Goal: Navigation & Orientation: Find specific page/section

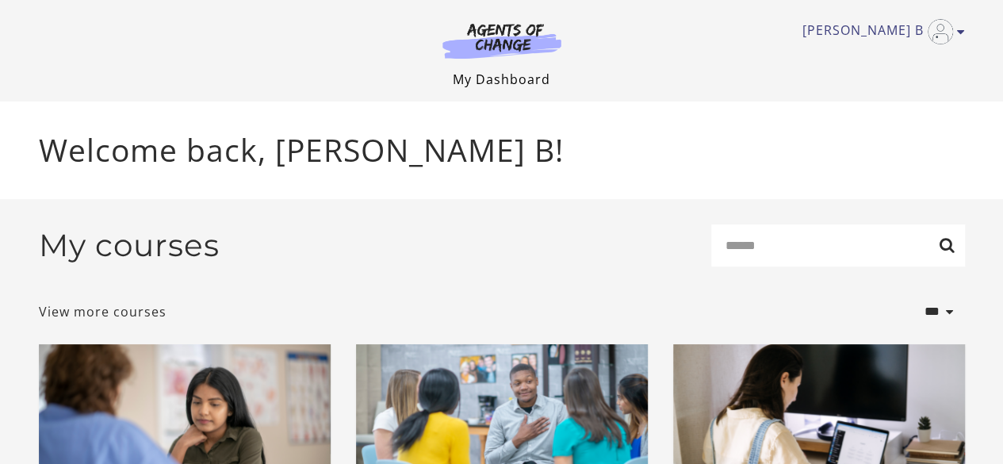
click at [510, 86] on link "My Dashboard" at bounding box center [501, 79] width 97 height 17
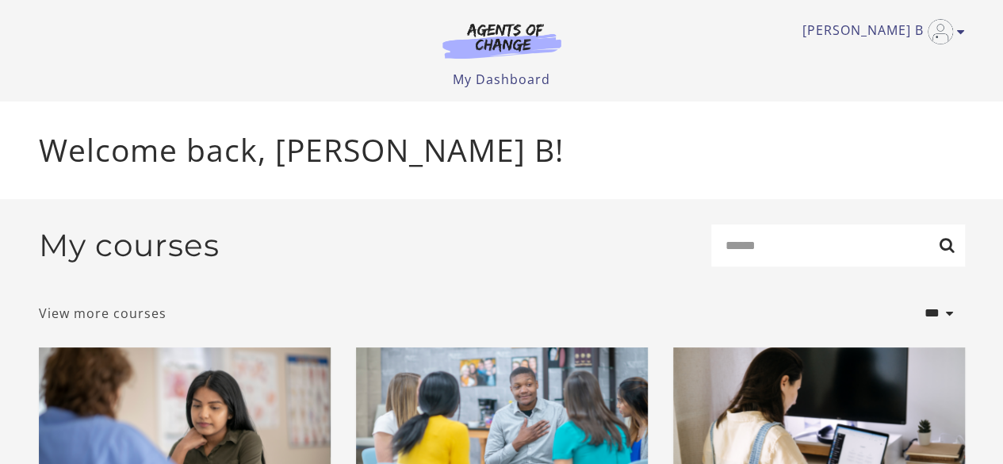
click at [82, 322] on link "View more courses" at bounding box center [103, 313] width 128 height 19
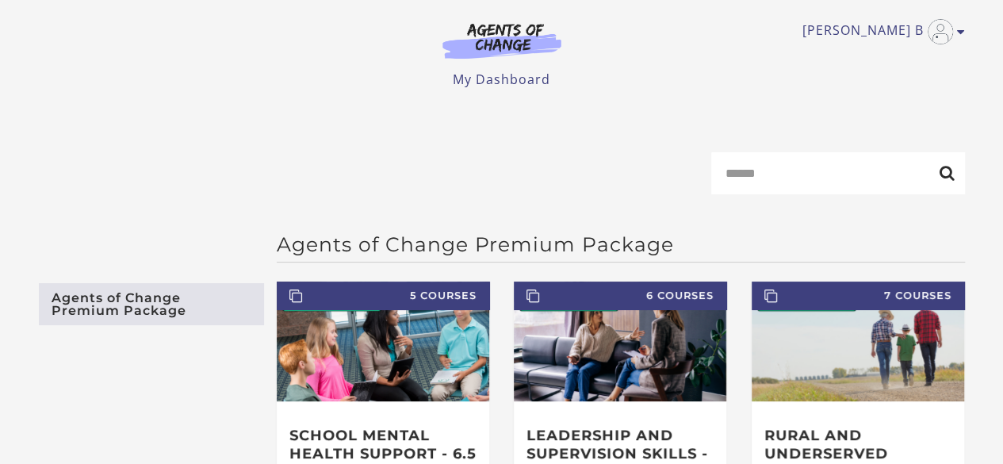
click at [82, 322] on link "Agents of Change Premium Package" at bounding box center [151, 304] width 225 height 42
click at [785, 175] on input "Search" at bounding box center [838, 173] width 254 height 42
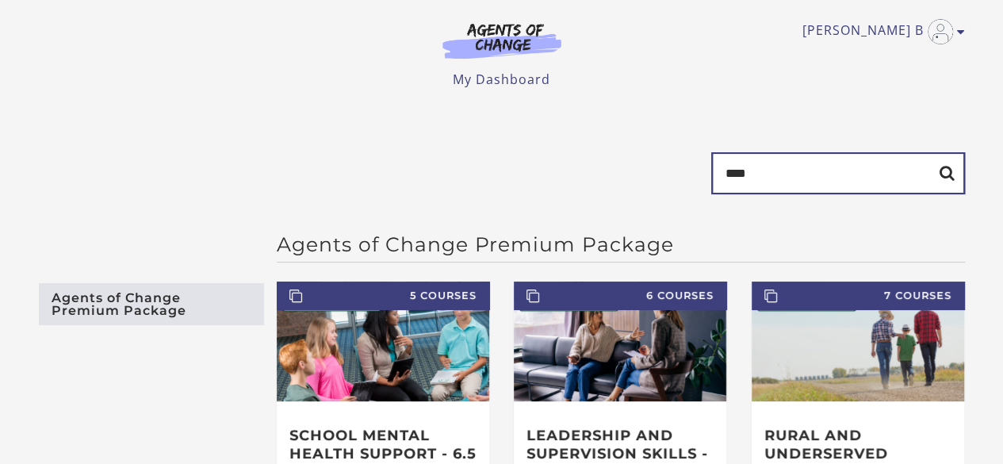
type input "****"
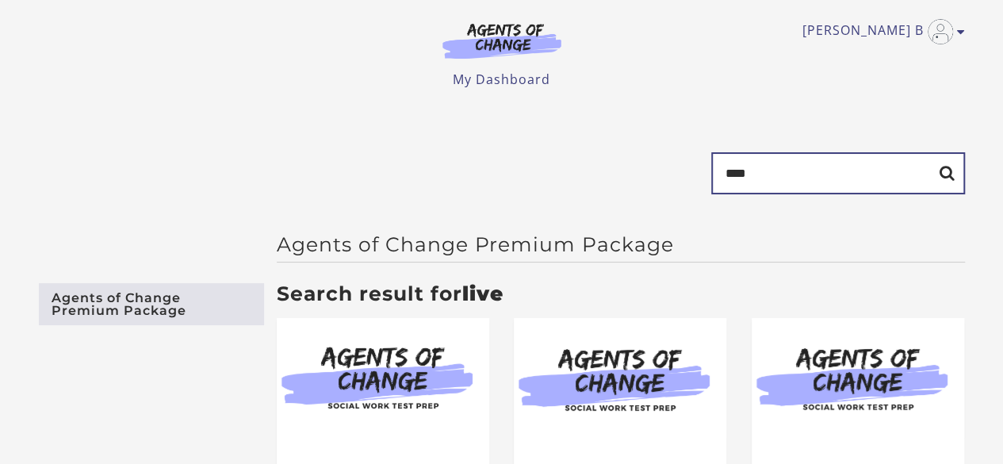
drag, startPoint x: 762, startPoint y: 175, endPoint x: 594, endPoint y: 182, distance: 168.1
click at [594, 182] on form "Search ****" at bounding box center [502, 179] width 926 height 55
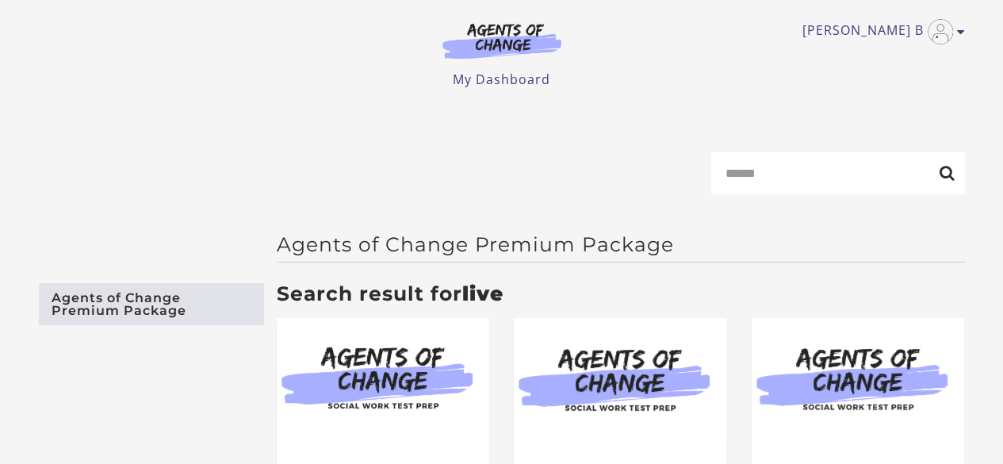
click at [483, 94] on div "Shante B My Account Support Sign Out Toggle menu Menu My Dashboard My Account S…" at bounding box center [501, 50] width 951 height 101
click at [497, 78] on link "My Dashboard" at bounding box center [501, 79] width 97 height 17
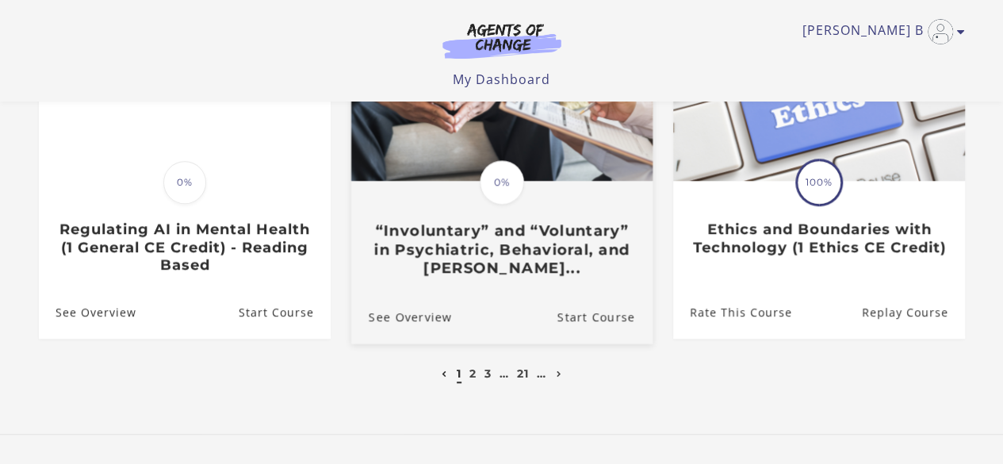
scroll to position [555, 0]
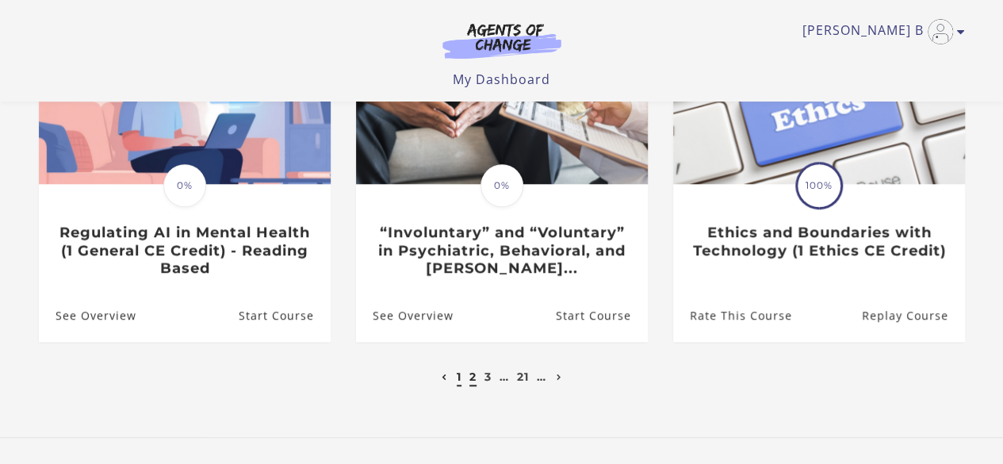
click at [473, 380] on link "2" at bounding box center [472, 376] width 7 height 14
